Goal: Task Accomplishment & Management: Manage account settings

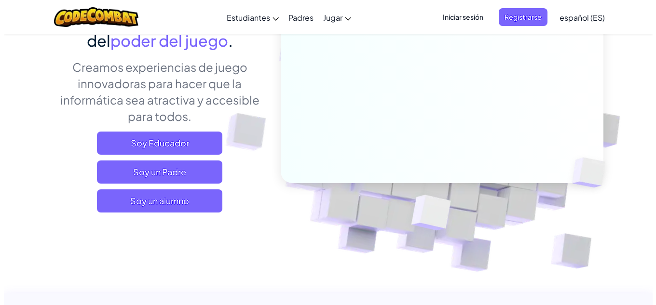
scroll to position [145, 0]
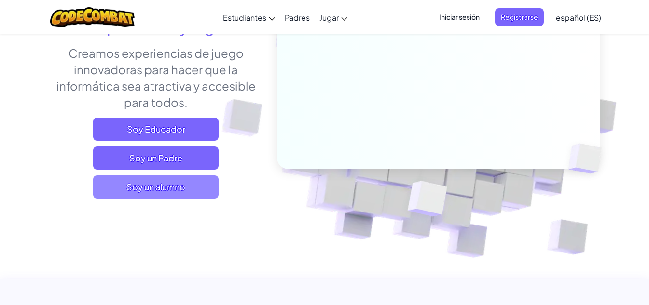
click at [207, 186] on span "Soy un alumno" at bounding box center [155, 187] width 125 height 23
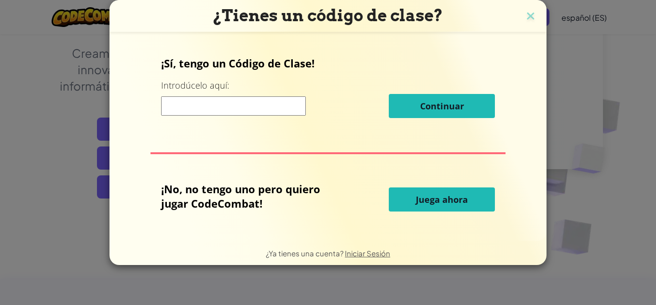
click at [446, 208] on button "Juega ahora" at bounding box center [442, 200] width 106 height 24
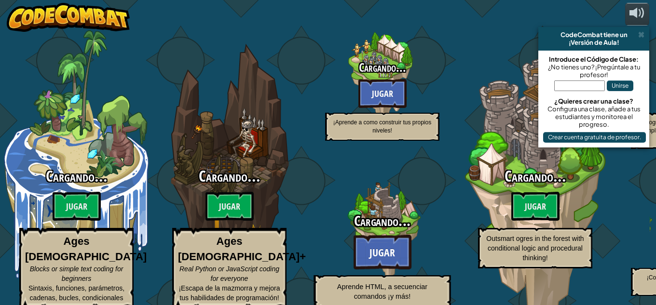
select select "es-ES"
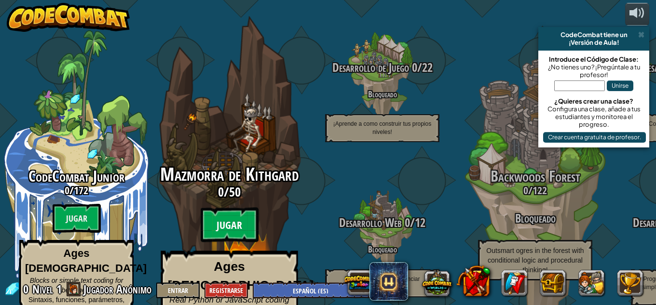
click at [221, 212] on btn "Jugar" at bounding box center [230, 225] width 58 height 35
select select "es-ES"
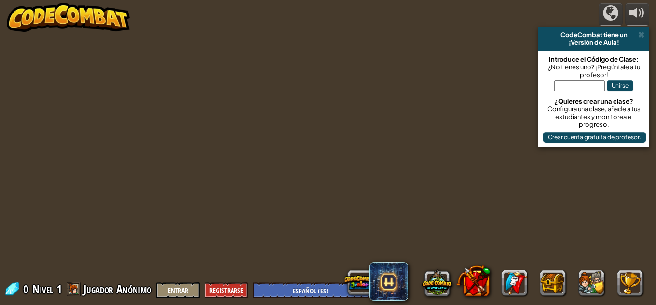
select select "es-ES"
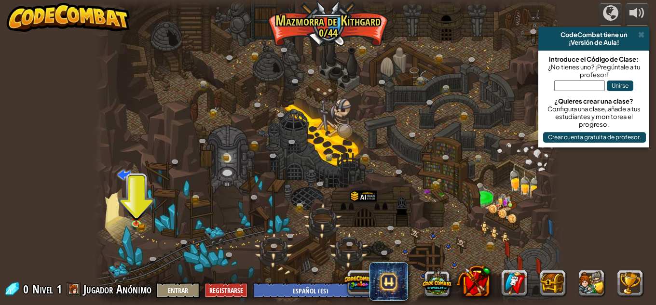
drag, startPoint x: 116, startPoint y: 188, endPoint x: 125, endPoint y: 186, distance: 9.3
click at [123, 187] on div at bounding box center [328, 152] width 467 height 305
click at [129, 189] on div at bounding box center [328, 152] width 467 height 305
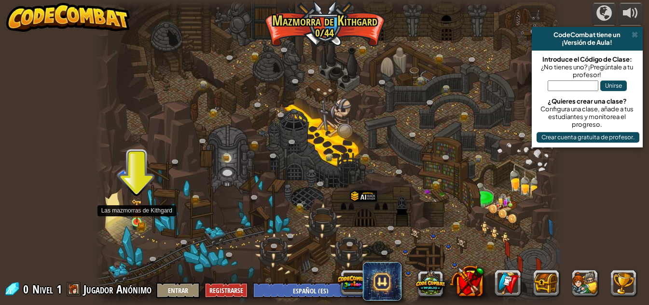
click at [135, 213] on img at bounding box center [136, 211] width 6 height 6
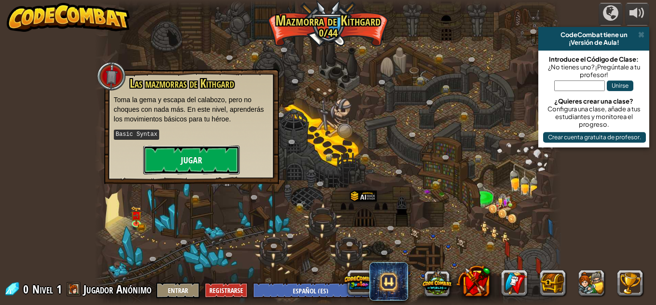
click at [202, 158] on button "Jugar" at bounding box center [191, 160] width 96 height 29
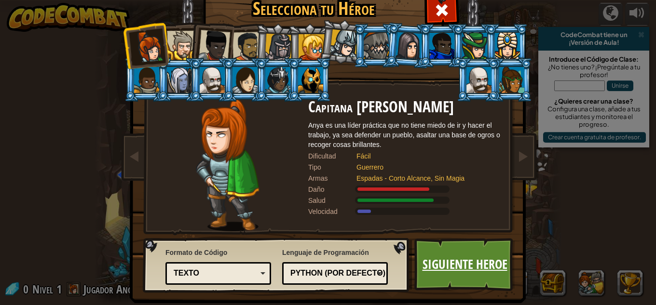
click at [421, 258] on link "Siguiente Heroe" at bounding box center [464, 264] width 101 height 53
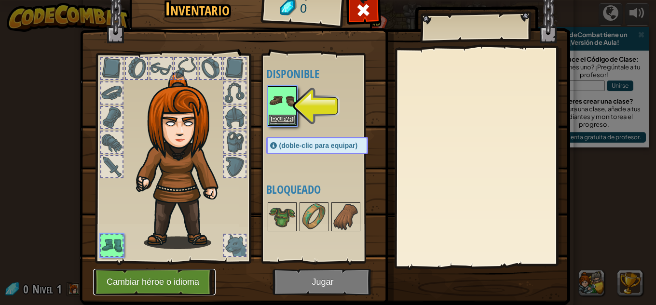
click at [166, 281] on button "Cambiar héroe o idioma" at bounding box center [154, 282] width 122 height 27
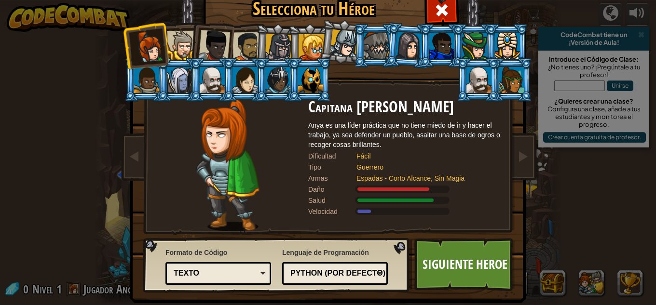
click at [362, 277] on div "Python (Por defecto)" at bounding box center [331, 273] width 83 height 11
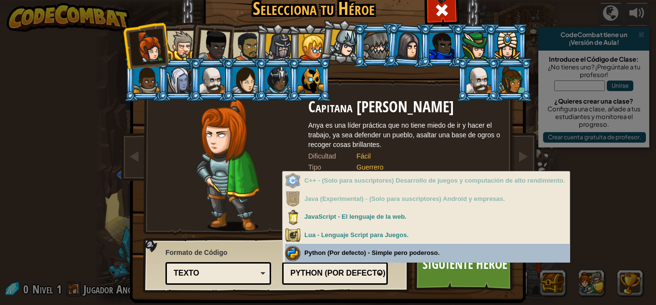
click at [217, 152] on img at bounding box center [227, 165] width 63 height 133
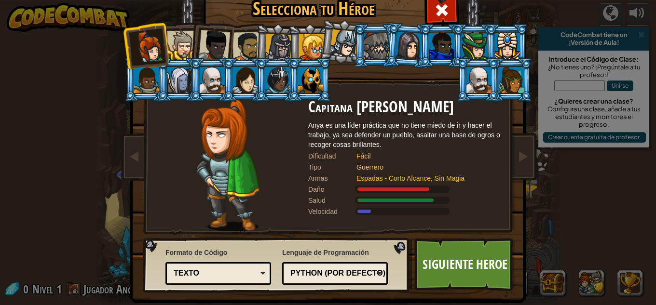
click at [205, 58] on li at bounding box center [210, 80] width 43 height 44
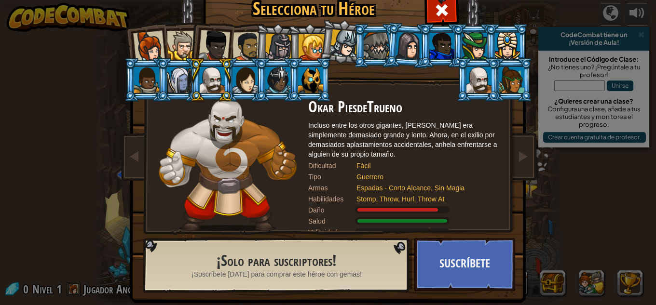
click at [155, 54] on div at bounding box center [149, 47] width 32 height 32
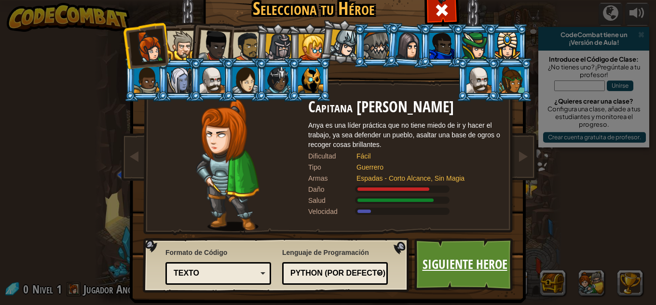
click at [467, 265] on link "Siguiente Heroe" at bounding box center [464, 264] width 101 height 53
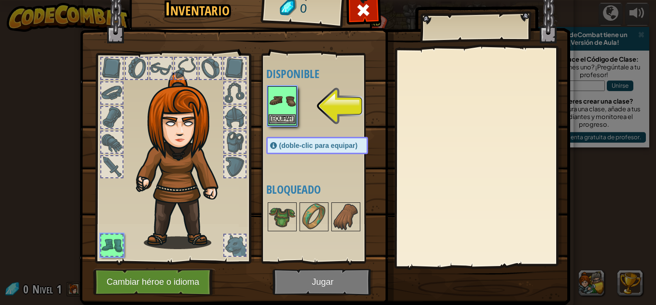
click at [269, 112] on img at bounding box center [282, 100] width 27 height 27
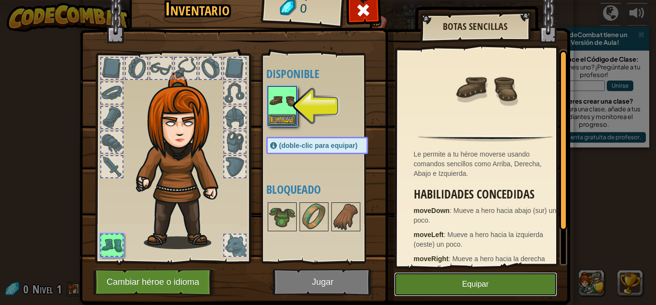
click at [436, 285] on button "Equipar" at bounding box center [475, 284] width 163 height 24
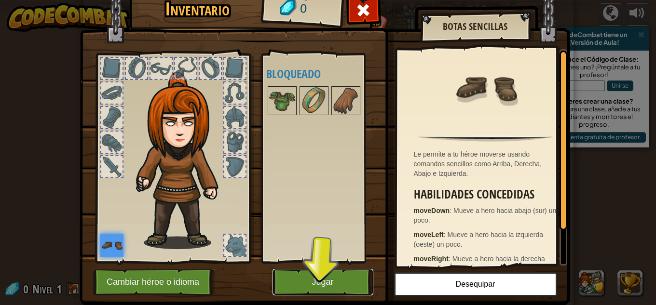
click at [332, 278] on button "Jugar" at bounding box center [322, 282] width 101 height 27
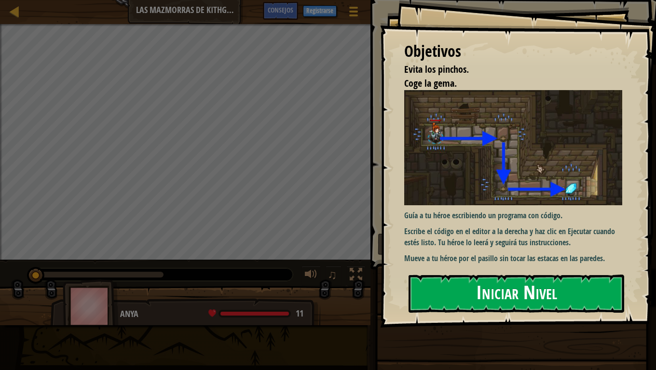
click at [440, 294] on button "Iniciar Nivel" at bounding box center [516, 294] width 216 height 38
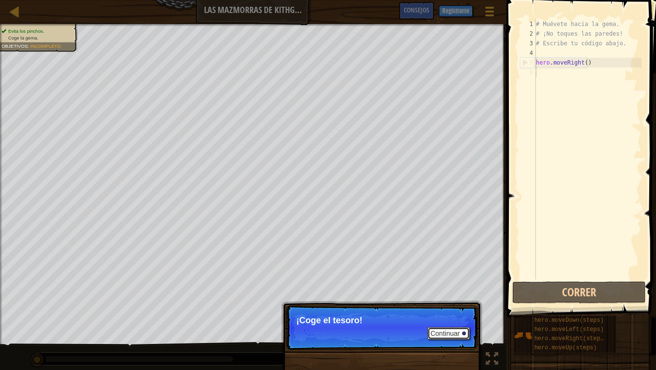
click at [435, 305] on button "Continuar" at bounding box center [448, 333] width 42 height 13
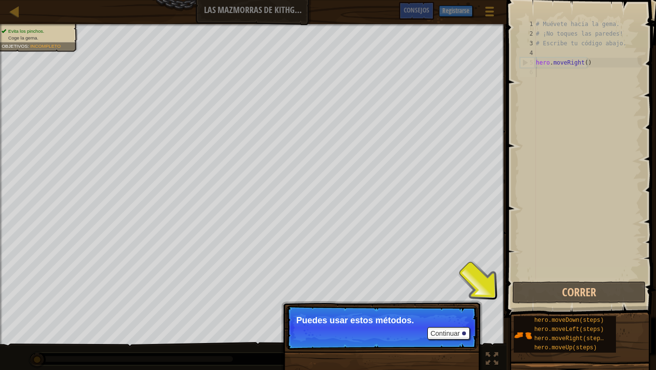
click at [442, 305] on button "Continuar" at bounding box center [448, 333] width 42 height 13
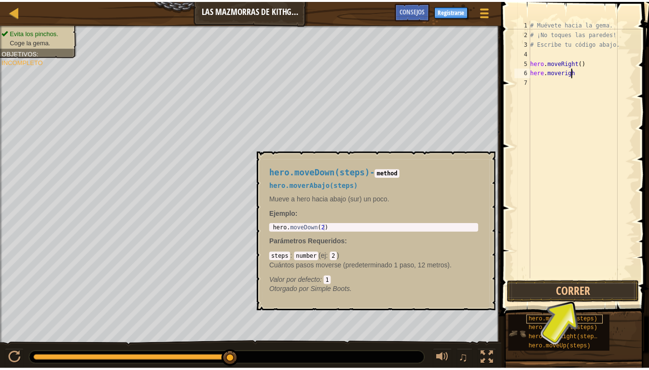
scroll to position [4, 3]
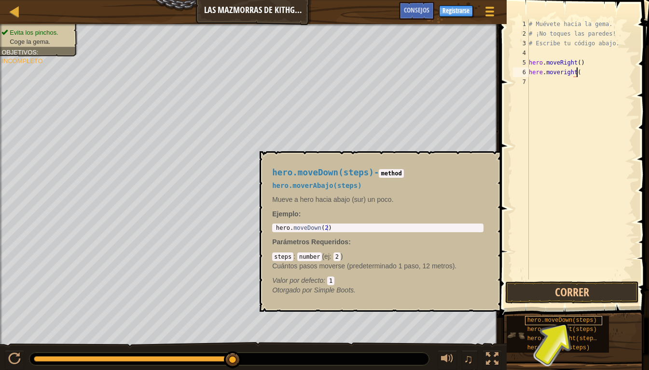
type textarea "here.moveright()"
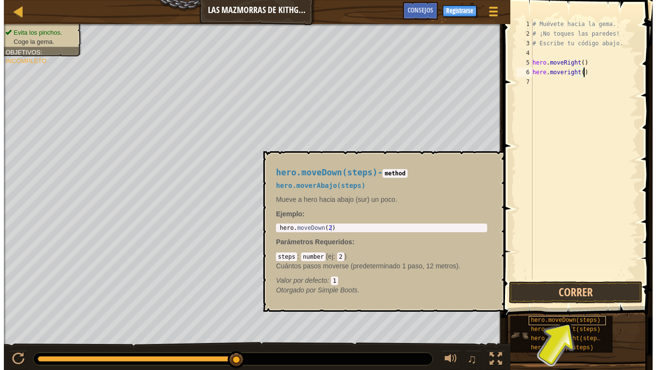
scroll to position [4, 0]
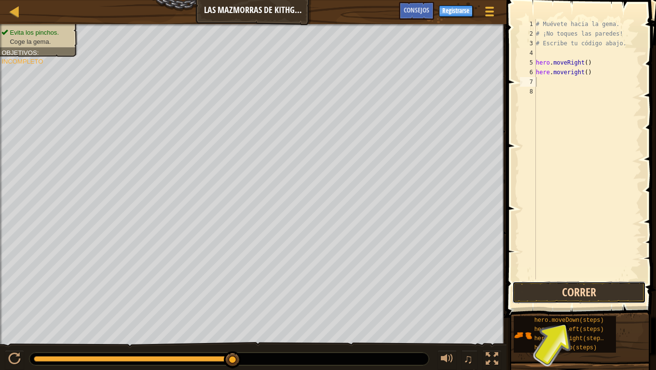
click at [584, 287] on button "Correr" at bounding box center [579, 293] width 134 height 22
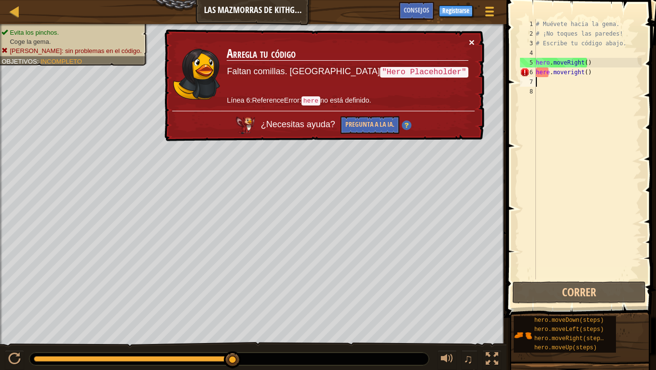
click at [471, 37] on button "×" at bounding box center [472, 42] width 6 height 10
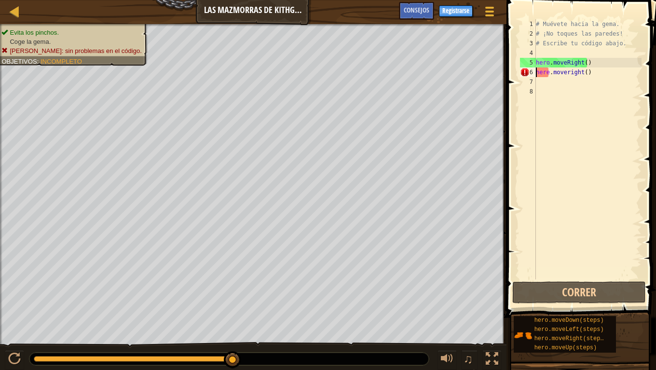
type textarea "hero.moveRight()"
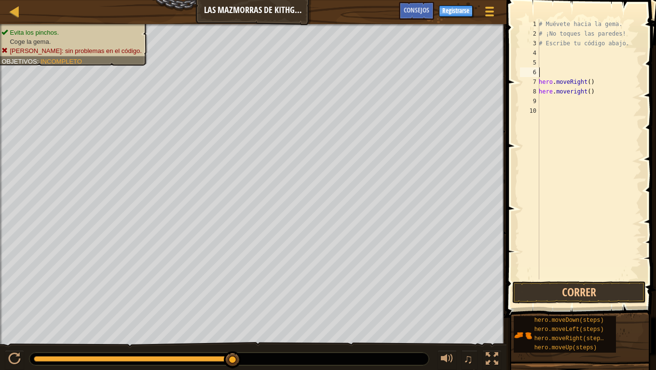
type textarea "hero.moveRight()"
type textarea "here.moveright()"
click at [604, 292] on button "Correr" at bounding box center [579, 293] width 134 height 22
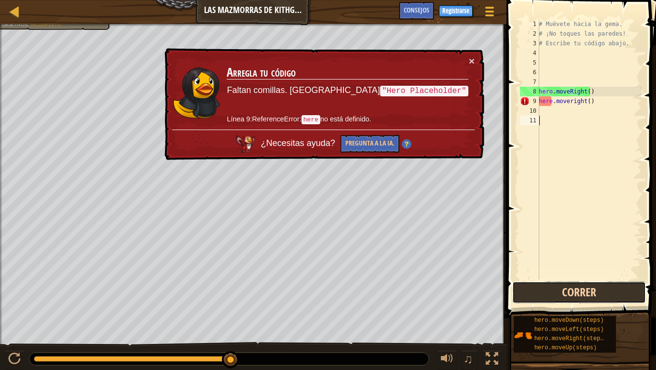
click at [604, 292] on button "Correr" at bounding box center [579, 293] width 134 height 22
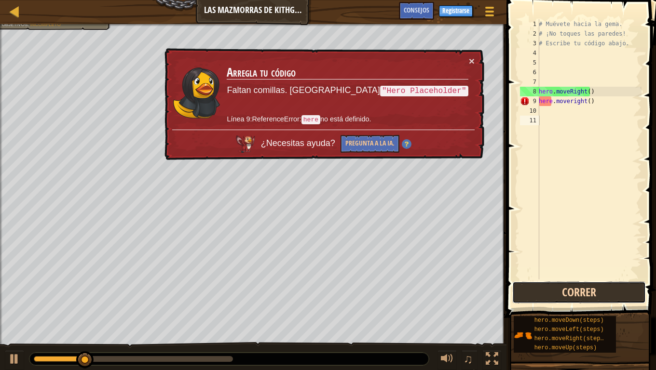
click at [604, 292] on button "Correr" at bounding box center [579, 293] width 134 height 22
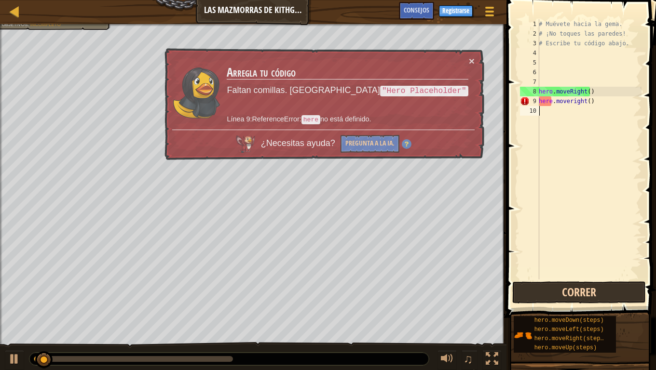
type textarea "here.moveright()"
click at [604, 292] on button "Correr" at bounding box center [579, 293] width 134 height 22
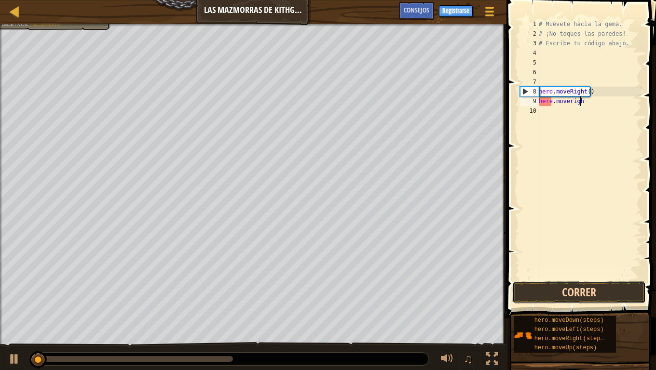
click at [604, 292] on button "Correr" at bounding box center [579, 293] width 134 height 22
type textarea "h"
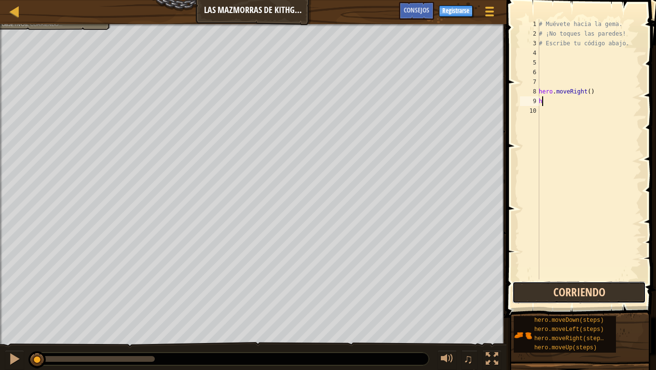
click at [604, 292] on button "Corriendo" at bounding box center [579, 293] width 134 height 22
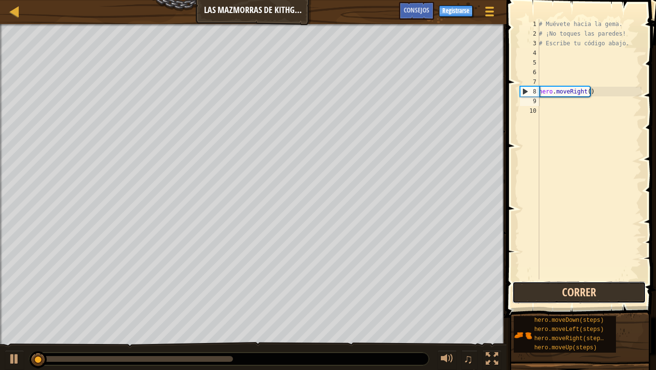
click at [604, 292] on button "Correr" at bounding box center [579, 293] width 134 height 22
click at [604, 292] on button "Corriendo" at bounding box center [579, 293] width 134 height 22
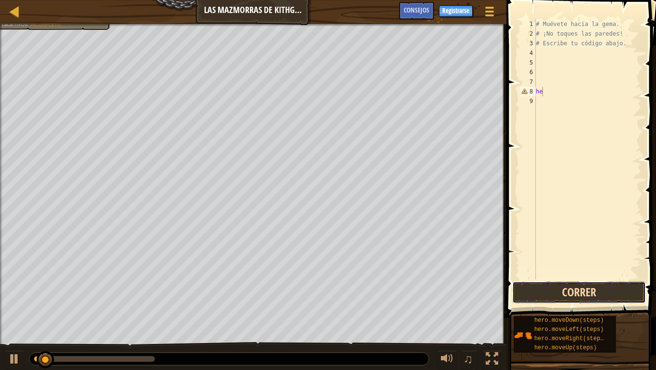
click at [604, 292] on button "Correr" at bounding box center [579, 293] width 134 height 22
type textarea "h"
drag, startPoint x: 604, startPoint y: 292, endPoint x: 608, endPoint y: 305, distance: 13.7
click at [604, 292] on button "Correr" at bounding box center [579, 293] width 134 height 22
drag, startPoint x: 608, startPoint y: 305, endPoint x: 600, endPoint y: 284, distance: 23.4
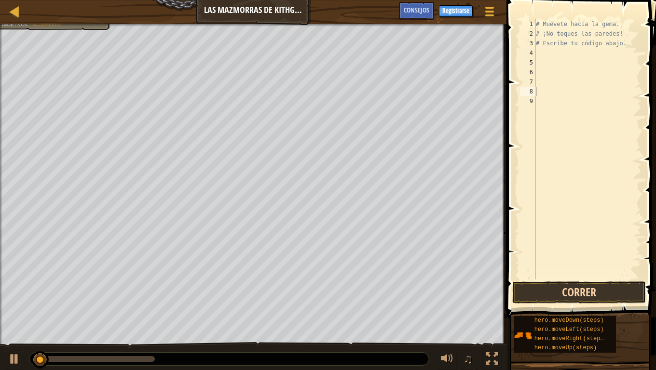
click at [601, 288] on div "1 2 3 4 5 6 7 8 9 # Muévete hacia la gema. # ¡No toques las paredes! # Escribe …" at bounding box center [579, 178] width 152 height 346
drag, startPoint x: 608, startPoint y: 309, endPoint x: 605, endPoint y: 297, distance: 12.1
click at [607, 302] on div "Consejos 1 2 3 4 5 6 7 8 9 # Muévete hacia la gema. # ¡No toques las paredes! #…" at bounding box center [579, 182] width 152 height 365
click at [605, 297] on button "Correr" at bounding box center [579, 293] width 134 height 22
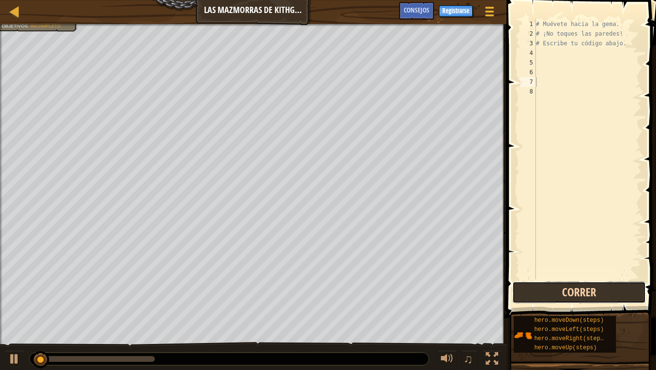
click at [605, 297] on button "Correr" at bounding box center [579, 293] width 134 height 22
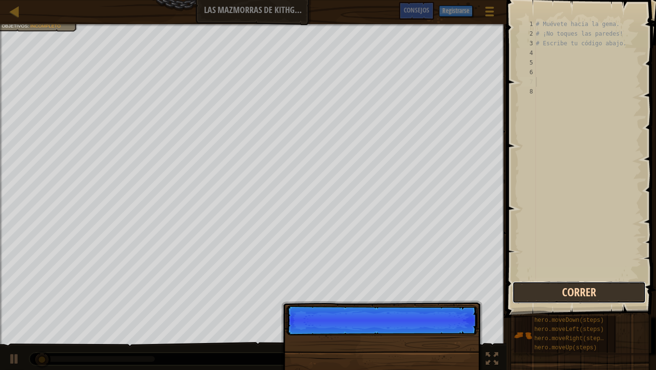
click at [605, 297] on button "Correr" at bounding box center [579, 293] width 134 height 22
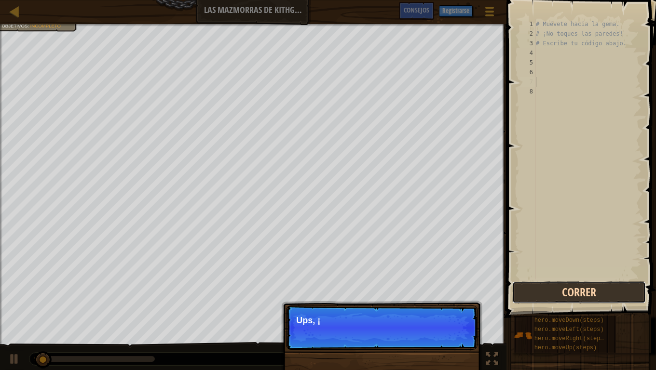
click at [605, 297] on button "Correr" at bounding box center [579, 293] width 134 height 22
click at [605, 297] on button "Corriendo" at bounding box center [579, 293] width 134 height 22
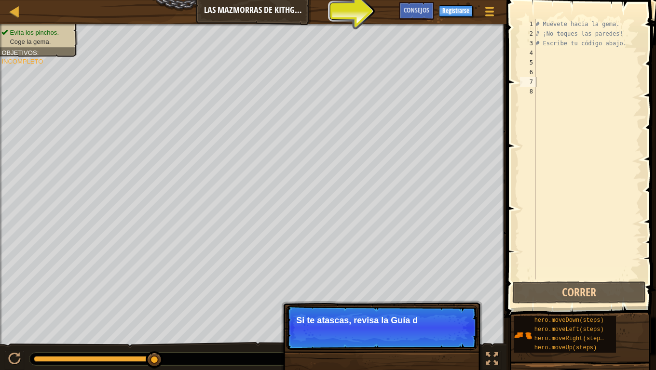
click at [446, 305] on p "Continuar Si te atascas, revisa la Guía d" at bounding box center [381, 328] width 191 height 44
click at [450, 305] on button "Continuar" at bounding box center [448, 333] width 42 height 13
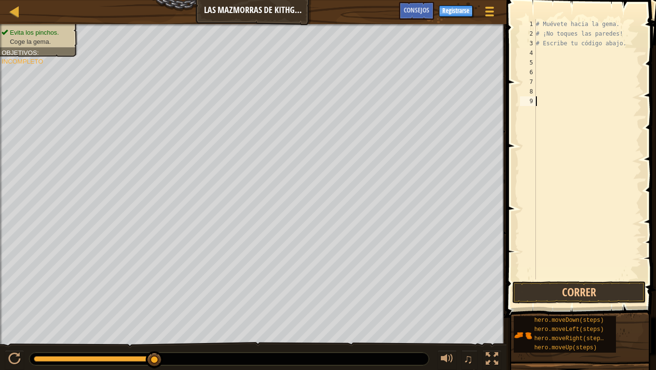
type textarea "b"
type textarea "#"
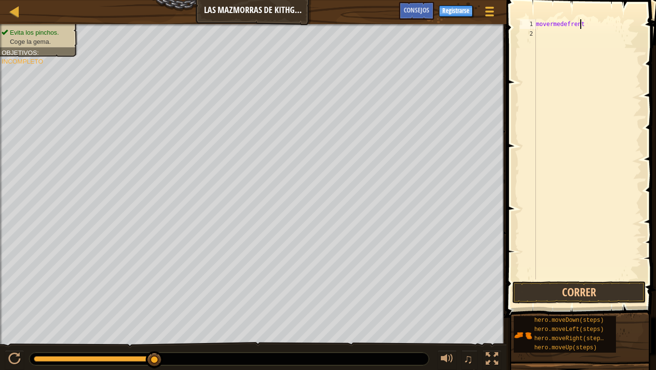
type textarea "movermedefrente"
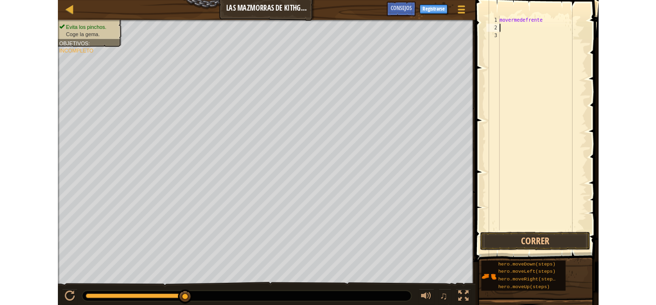
scroll to position [4, 0]
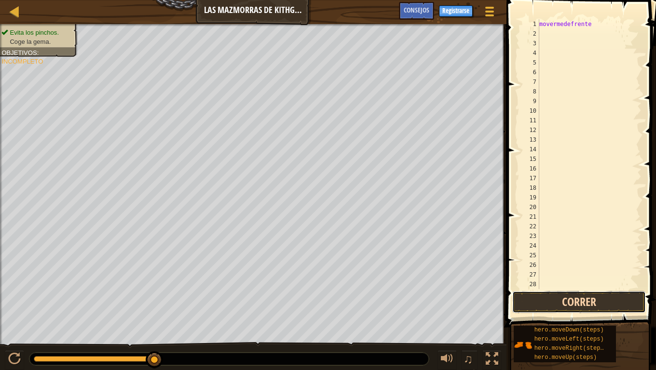
click at [618, 305] on button "Correr" at bounding box center [579, 302] width 134 height 22
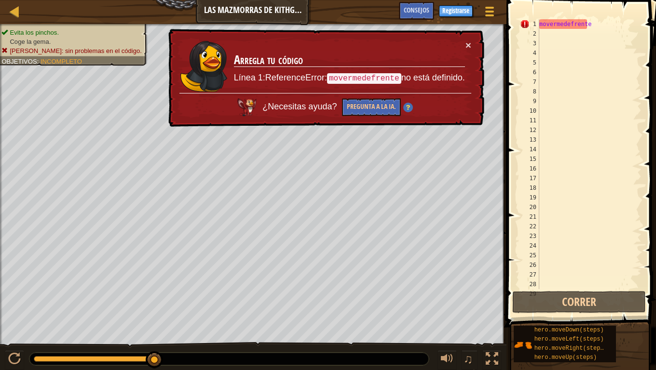
click at [562, 23] on div "movermedefrente" at bounding box center [585, 163] width 97 height 289
click at [565, 25] on div "movermedefrente" at bounding box center [585, 163] width 97 height 289
click at [568, 24] on div "movermedefrente" at bounding box center [585, 163] width 97 height 289
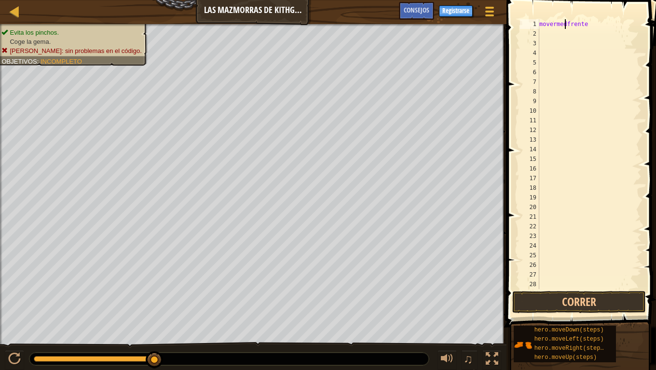
type textarea "frente"
click at [9, 9] on div at bounding box center [15, 11] width 12 height 12
select select "es-ES"
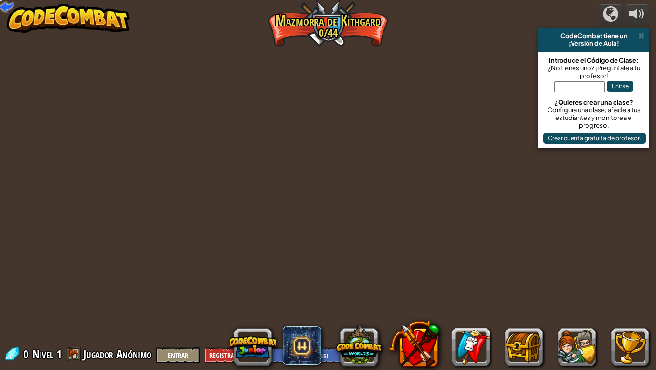
select select "es-ES"
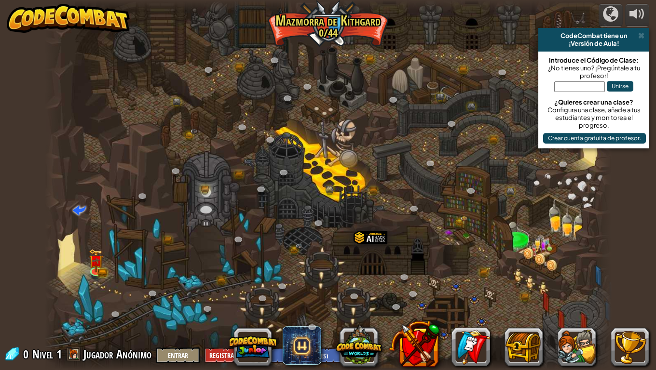
select select "es-ES"
click at [95, 270] on div at bounding box center [96, 270] width 12 height 12
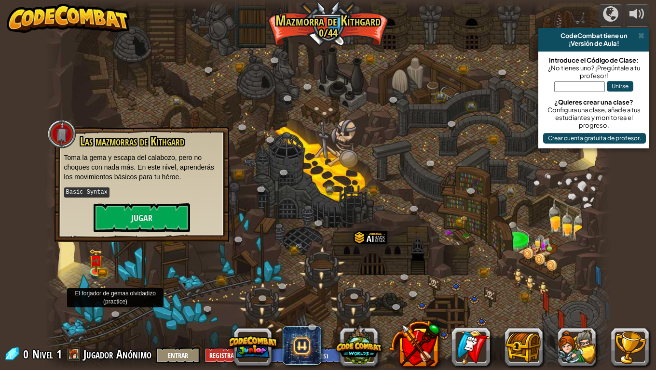
click at [158, 249] on div at bounding box center [328, 185] width 567 height 370
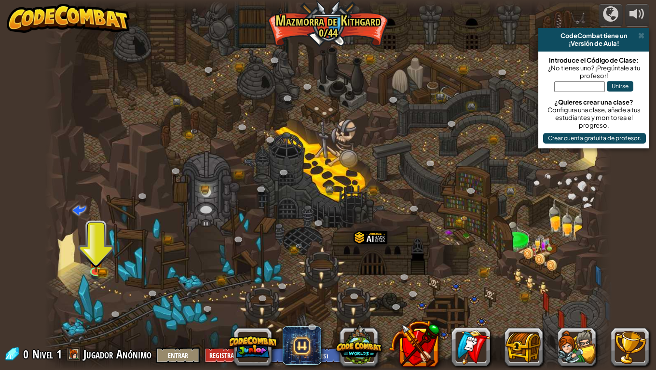
drag, startPoint x: 655, startPoint y: 0, endPoint x: 622, endPoint y: 25, distance: 41.3
click at [648, 10] on div "powered by CodeCombat tiene un ¡Versión de Aula! Introduce el Código de Clase: …" at bounding box center [328, 185] width 656 height 370
drag, startPoint x: 556, startPoint y: 133, endPoint x: 532, endPoint y: 186, distance: 58.3
click at [535, 184] on div "powered by CodeCombat tiene un ¡Versión de Aula! Introduce el Código de Clase: …" at bounding box center [328, 185] width 656 height 370
click at [468, 305] on div at bounding box center [328, 185] width 567 height 370
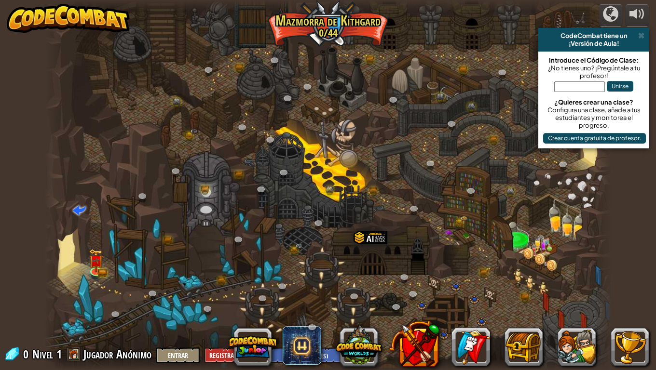
click at [468, 305] on div at bounding box center [328, 185] width 567 height 370
click at [543, 305] on div at bounding box center [444, 347] width 410 height 39
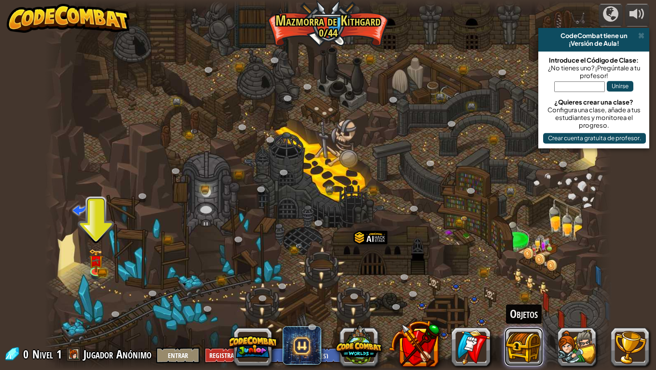
click at [542, 305] on button at bounding box center [523, 347] width 39 height 39
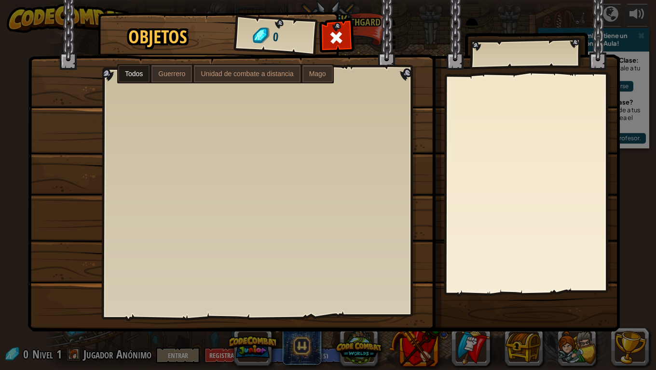
click at [176, 74] on span "Guerrero" at bounding box center [171, 74] width 27 height 8
click at [337, 32] on span at bounding box center [336, 37] width 15 height 15
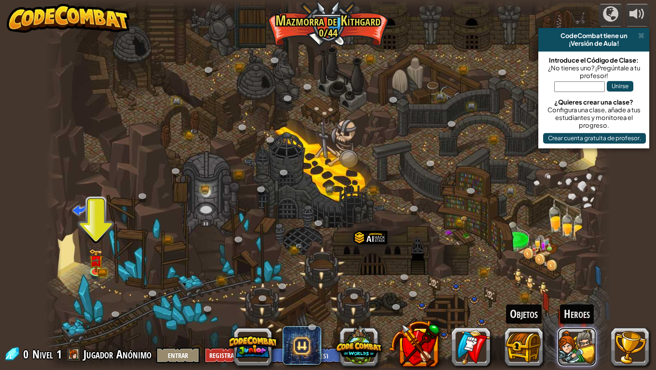
click at [569, 305] on button at bounding box center [576, 347] width 39 height 39
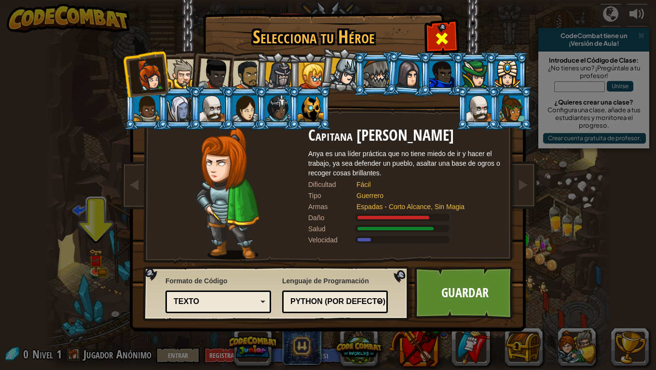
click at [455, 34] on div at bounding box center [441, 37] width 30 height 30
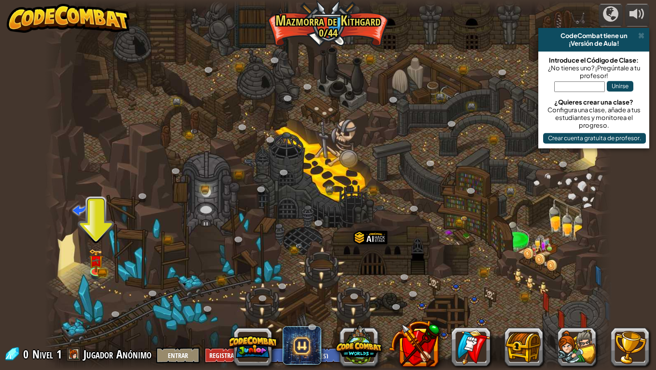
click at [648, 0] on div "powered by CodeCombat tiene un ¡Versión de Aula! Introduce el Código de Clase: …" at bounding box center [328, 185] width 656 height 370
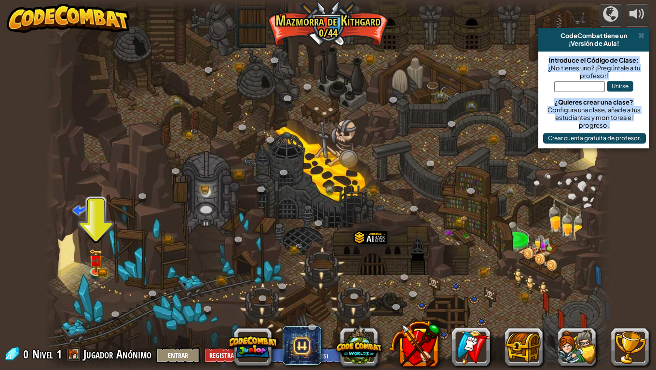
drag, startPoint x: 655, startPoint y: 18, endPoint x: 648, endPoint y: 47, distance: 29.4
click at [648, 47] on div "powered by CodeCombat tiene un ¡Versión de Aula! Introduce el Código de Clase: …" at bounding box center [328, 185] width 656 height 370
click at [335, 115] on div at bounding box center [328, 185] width 567 height 370
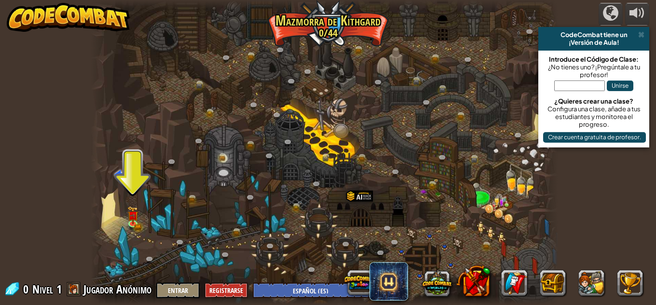
click at [98, 295] on span "Jugador Anónimo" at bounding box center [117, 289] width 68 height 15
click at [168, 286] on button "Entrar" at bounding box center [177, 291] width 43 height 16
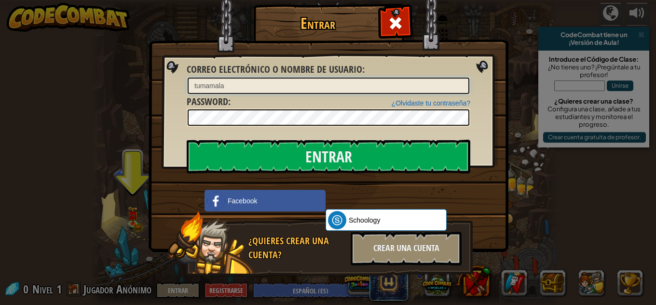
click at [187, 140] on input "Entrar" at bounding box center [329, 157] width 284 height 34
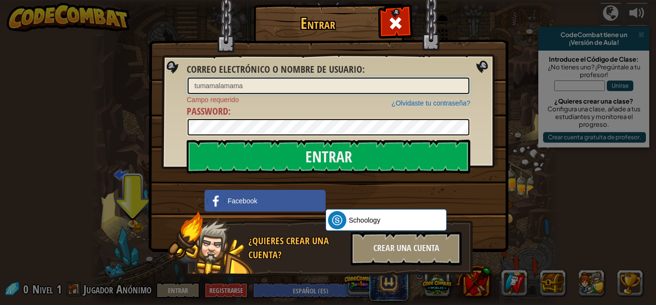
click at [187, 140] on input "Entrar" at bounding box center [329, 157] width 284 height 34
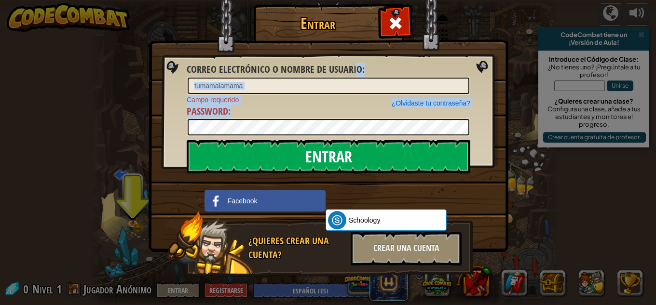
drag, startPoint x: 334, startPoint y: 110, endPoint x: 309, endPoint y: 147, distance: 44.7
click at [312, 136] on form "Correo electrónico o nombre de usuario : tumamalamama ¿Olvidaste tu contraseña?…" at bounding box center [329, 100] width 284 height 74
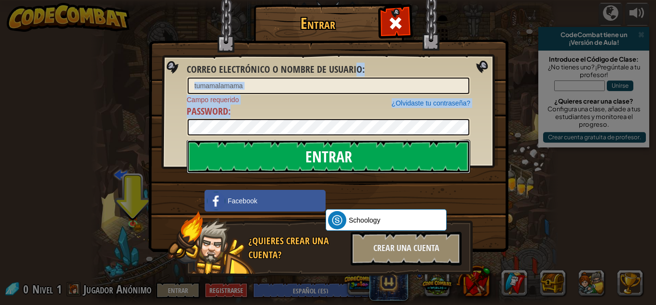
click at [306, 152] on input "Entrar" at bounding box center [329, 157] width 284 height 34
drag, startPoint x: 306, startPoint y: 152, endPoint x: 381, endPoint y: 84, distance: 101.0
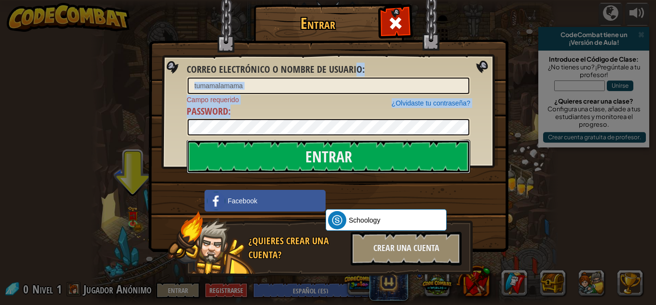
click at [308, 143] on input "Entrar" at bounding box center [329, 157] width 284 height 34
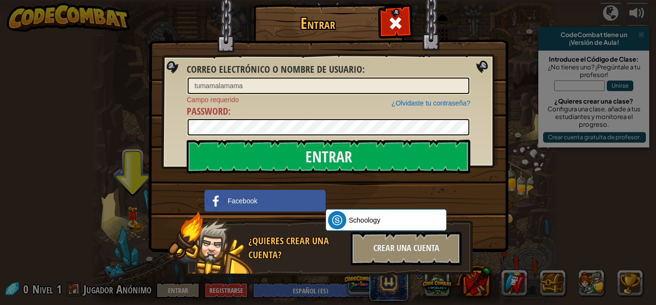
click at [336, 119] on div at bounding box center [329, 127] width 284 height 18
click at [355, 137] on img at bounding box center [329, 112] width 360 height 281
click at [187, 140] on input "Entrar" at bounding box center [329, 157] width 284 height 34
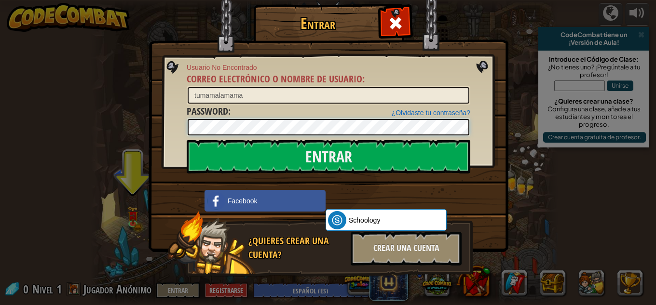
click at [187, 140] on input "Entrar" at bounding box center [329, 157] width 284 height 34
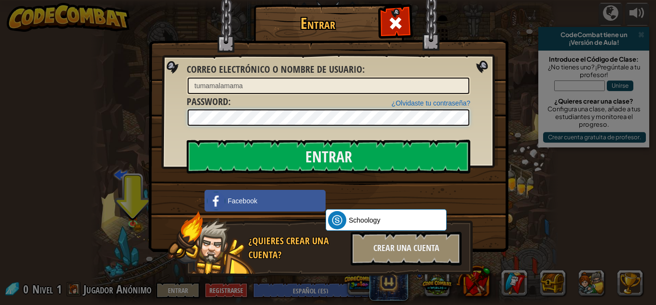
click at [187, 140] on input "Entrar" at bounding box center [329, 157] width 284 height 34
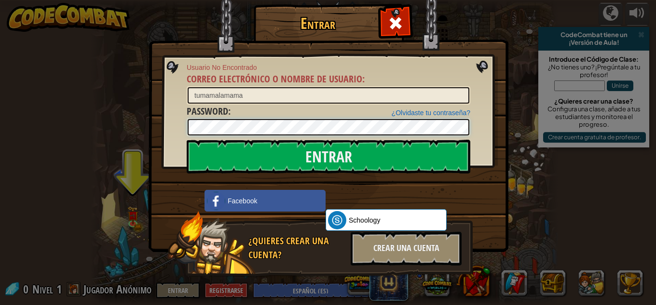
click at [187, 140] on input "Entrar" at bounding box center [329, 157] width 284 height 34
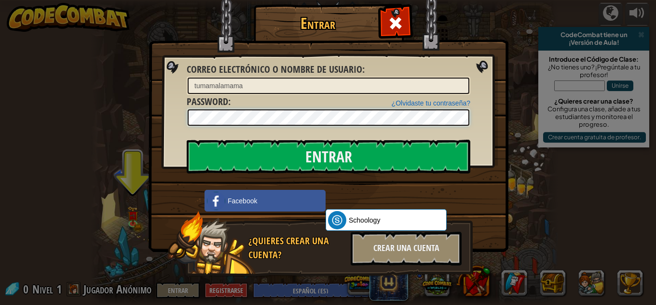
click at [187, 140] on input "Entrar" at bounding box center [329, 157] width 284 height 34
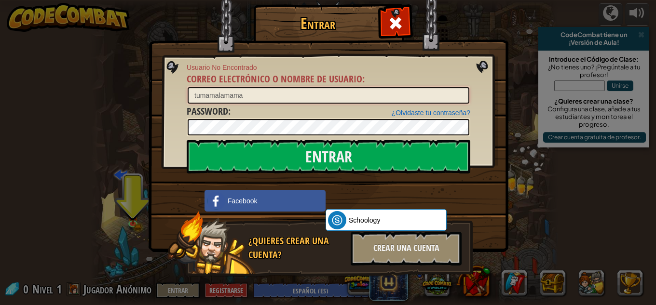
click at [261, 89] on input "tumamalamama" at bounding box center [329, 95] width 282 height 16
click at [187, 140] on input "Entrar" at bounding box center [329, 157] width 284 height 34
drag, startPoint x: 444, startPoint y: 104, endPoint x: 448, endPoint y: 95, distance: 10.4
click at [444, 105] on div "¿Olvidaste tu contraseña? Password :" at bounding box center [329, 121] width 284 height 32
click at [448, 94] on input "<a mz'+atumamalamama" at bounding box center [329, 95] width 282 height 16
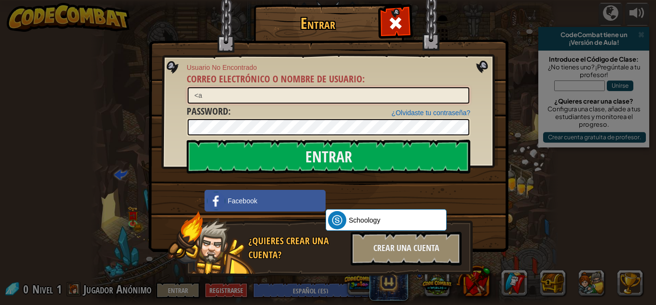
type input "<"
click at [415, 113] on link "¿Olvidaste tu contraseña?" at bounding box center [431, 113] width 79 height 8
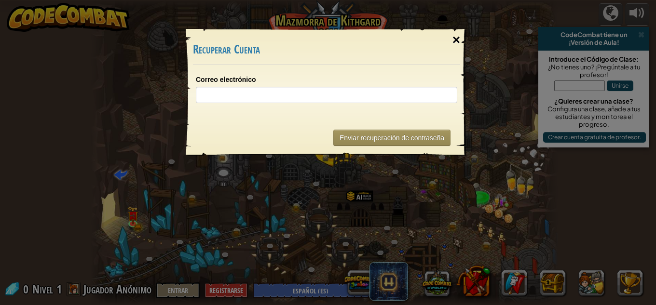
click at [459, 41] on div "×" at bounding box center [456, 40] width 22 height 28
